Goal: Check status: Check status

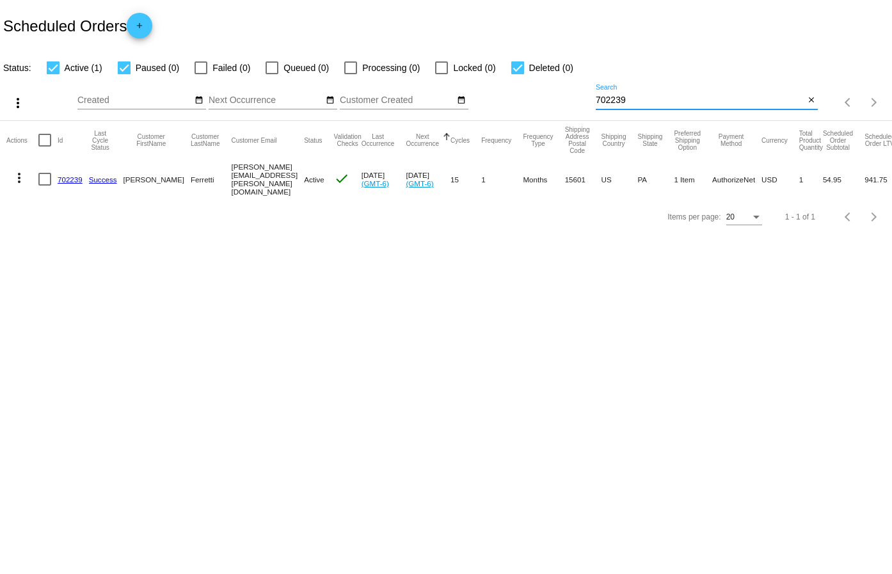
click at [662, 97] on input "702239" at bounding box center [700, 100] width 209 height 10
paste input "549981"
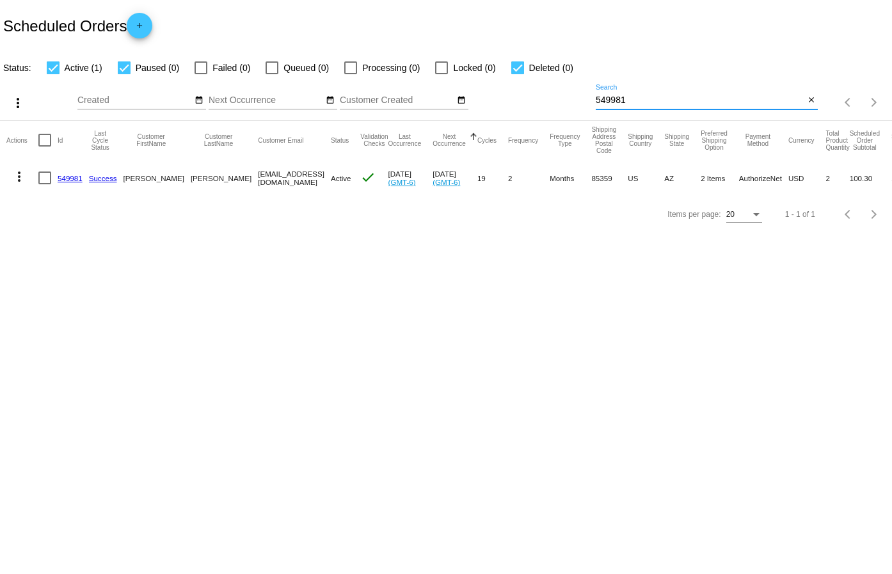
type input "549981"
click at [76, 177] on link "549981" at bounding box center [70, 178] width 25 height 8
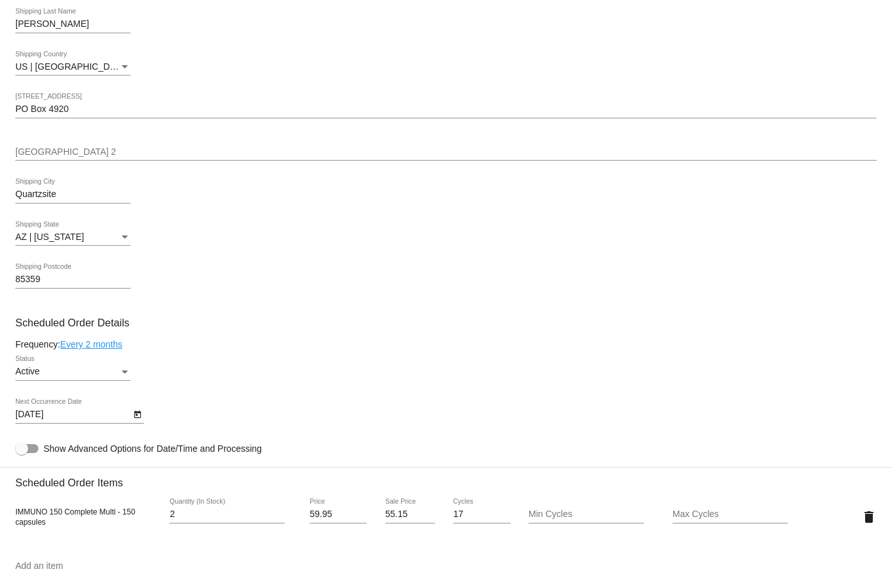
scroll to position [448, 0]
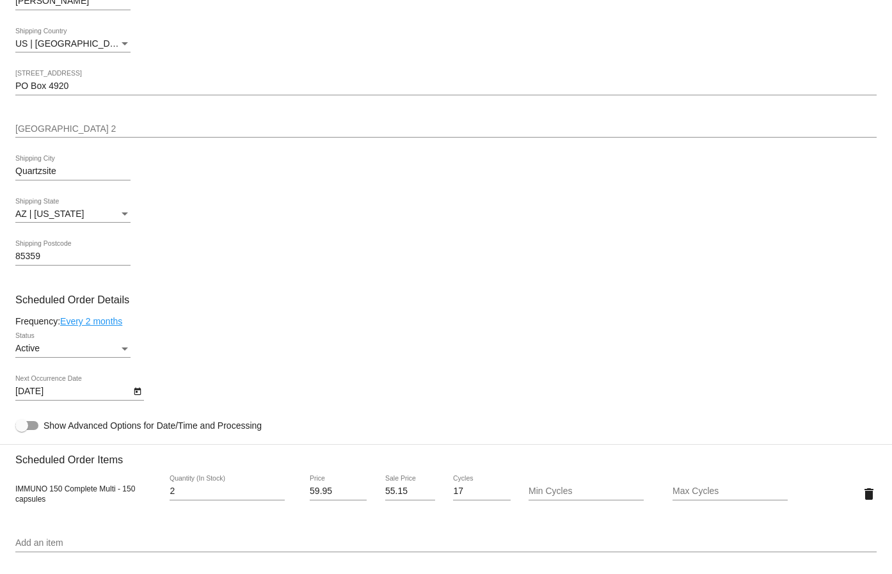
click at [136, 390] on icon "Open calendar" at bounding box center [137, 391] width 9 height 15
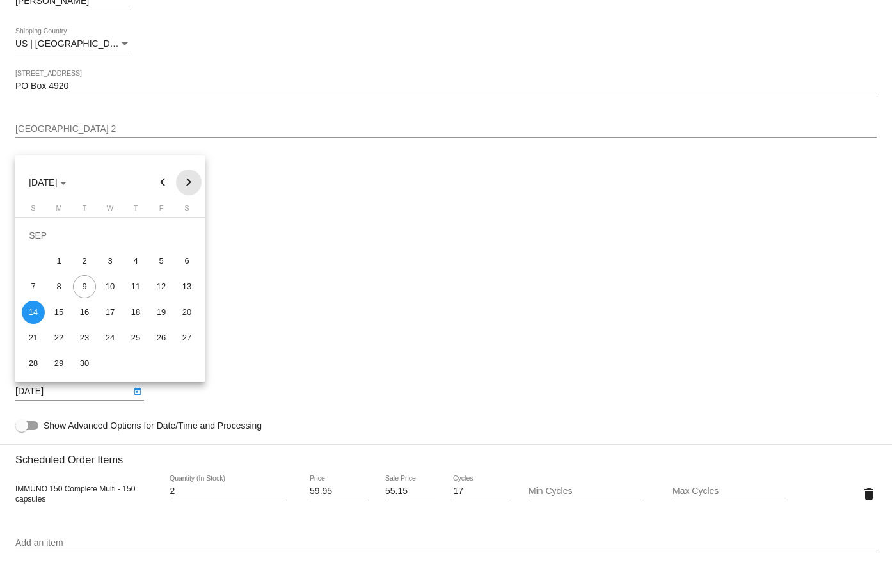
click at [186, 184] on button "Next month" at bounding box center [189, 183] width 26 height 26
click at [52, 312] on div "15" at bounding box center [58, 312] width 23 height 23
type input "[DATE]"
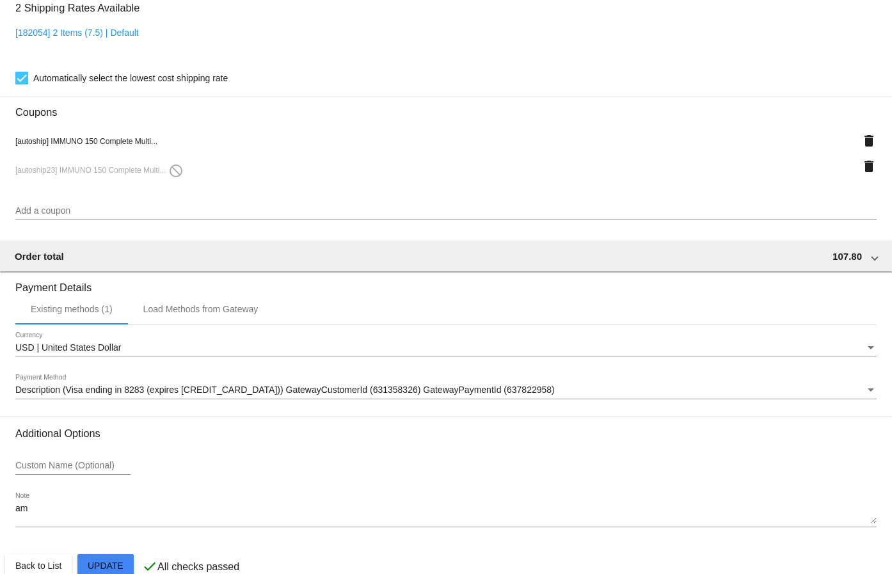
scroll to position [1047, 0]
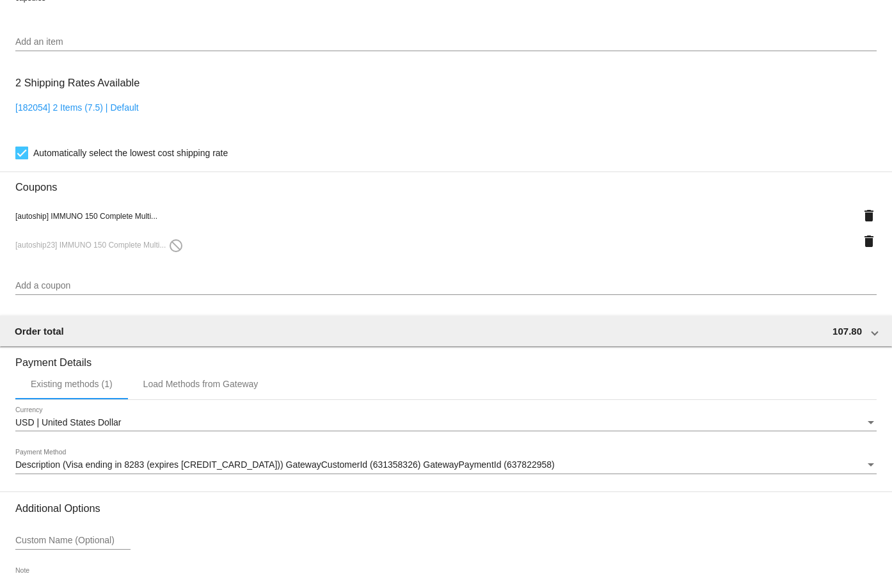
scroll to position [599, 0]
